Goal: Transaction & Acquisition: Purchase product/service

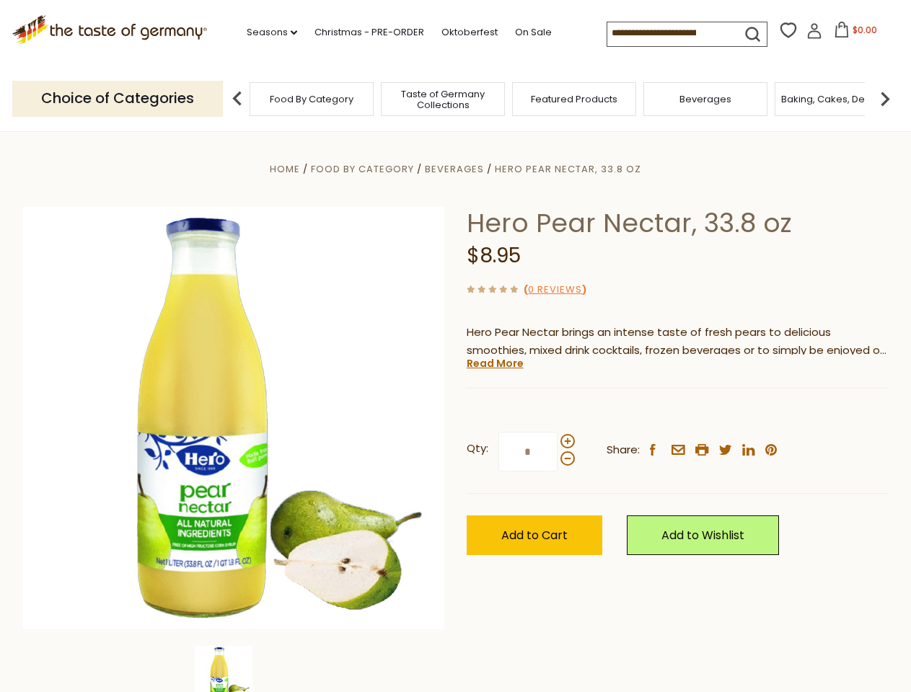
click at [455, 346] on div "Home Food By Category [GEOGRAPHIC_DATA] Hero Pear Nectar, 33.8 oz Hero Pear Nec…" at bounding box center [455, 437] width 887 height 555
click at [266, 32] on link "Seasons dropdown_arrow" at bounding box center [272, 33] width 50 height 16
click at [669, 33] on input at bounding box center [668, 32] width 122 height 20
click at [852, 34] on span "$0.00" at bounding box center [864, 30] width 25 height 12
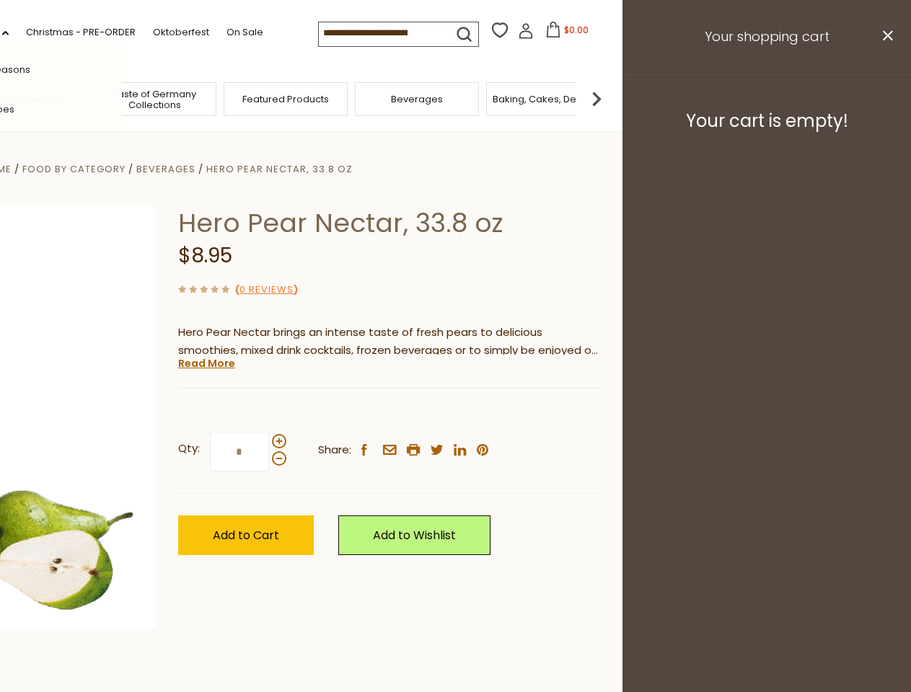
click at [122, 98] on div "All Seasons Recipes Game Day [DATE] [DATE] [DATE][PERSON_NAME] [DATE] Springfes…" at bounding box center [40, 345] width 164 height 611
click at [611, 98] on img at bounding box center [596, 98] width 29 height 29
click at [455, 412] on div "Qty: * Share: facebook email printer twitter linkedin pinterest" at bounding box center [389, 452] width 422 height 84
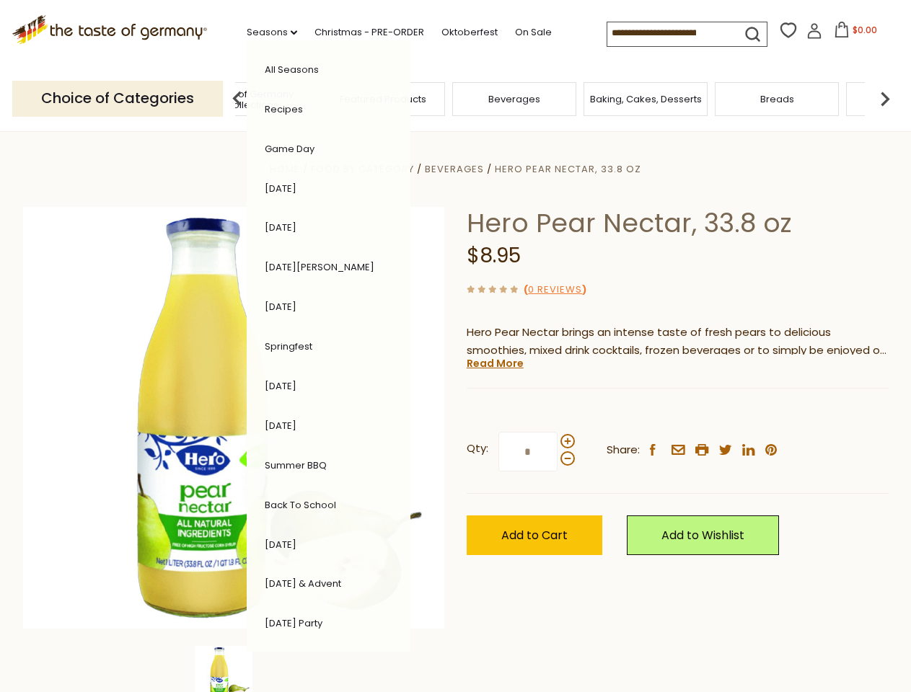
click at [234, 669] on div "Home Food By Category [GEOGRAPHIC_DATA] Hero Pear Nectar, 33.8 oz Hero Pear Nec…" at bounding box center [455, 437] width 887 height 555
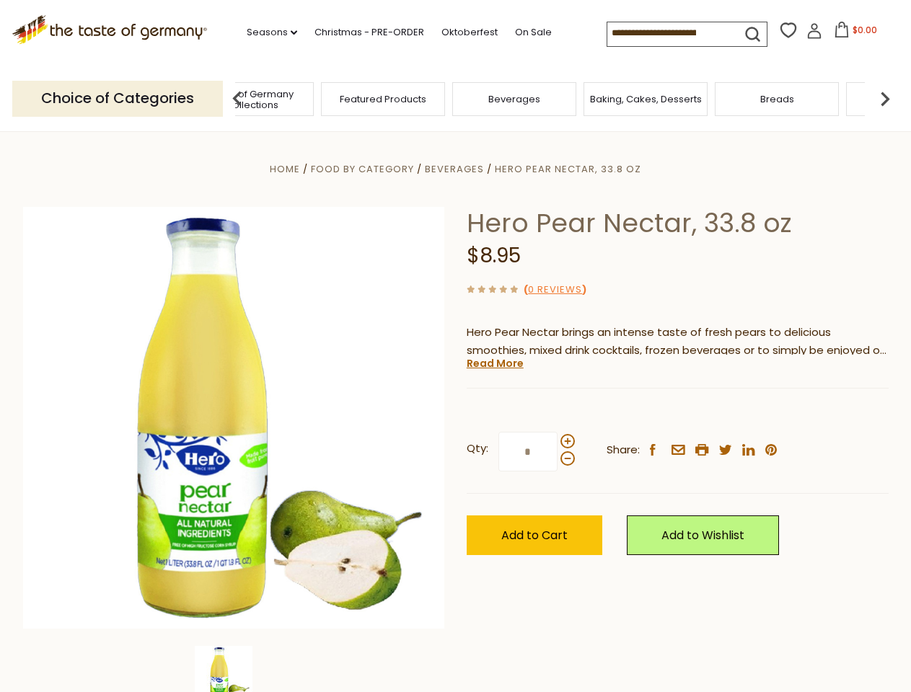
click at [234, 669] on img at bounding box center [224, 675] width 58 height 58
